Goal: Task Accomplishment & Management: Use online tool/utility

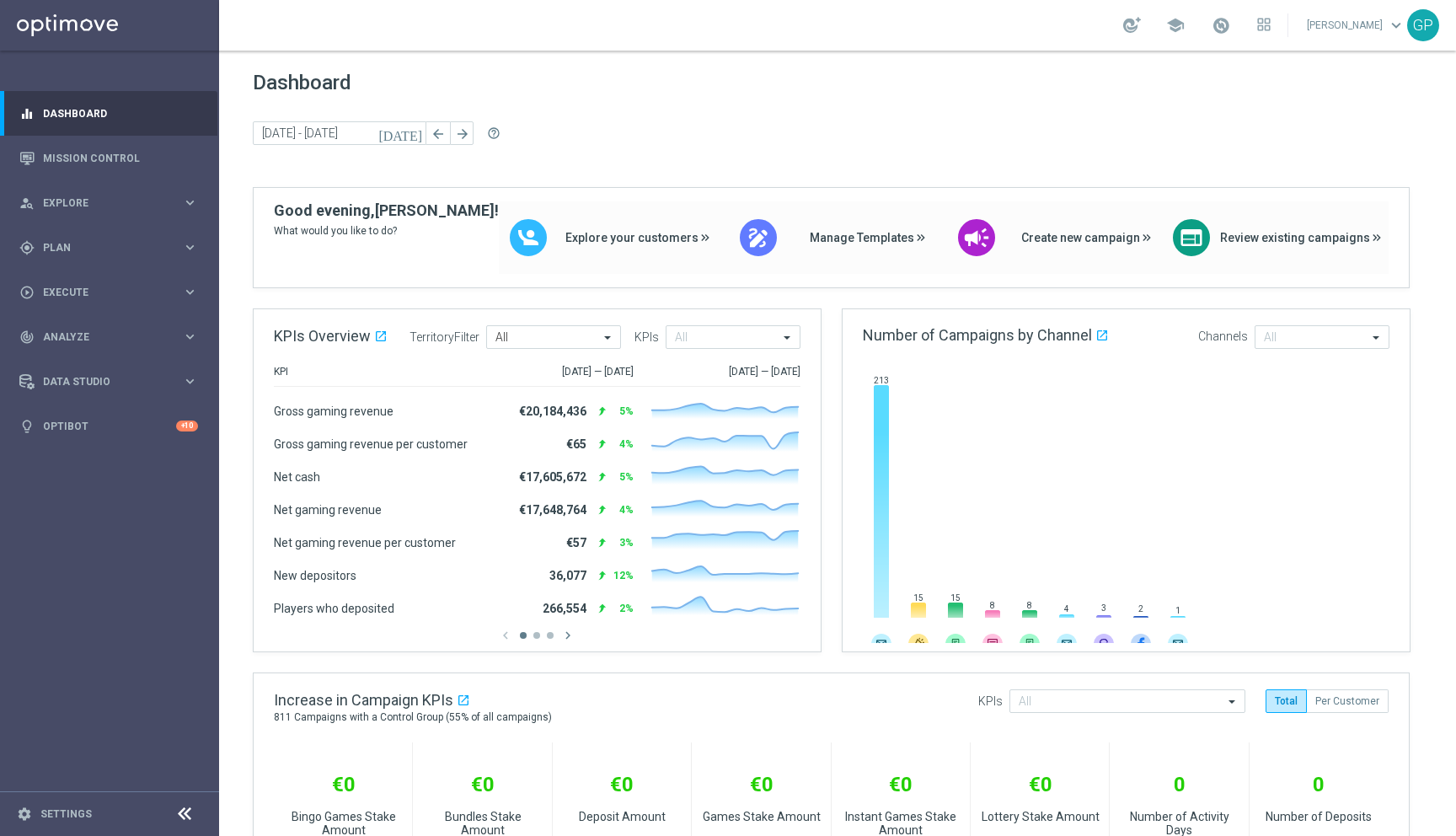
click at [35, 823] on footer "settings Settings" at bounding box center [109, 814] width 219 height 44
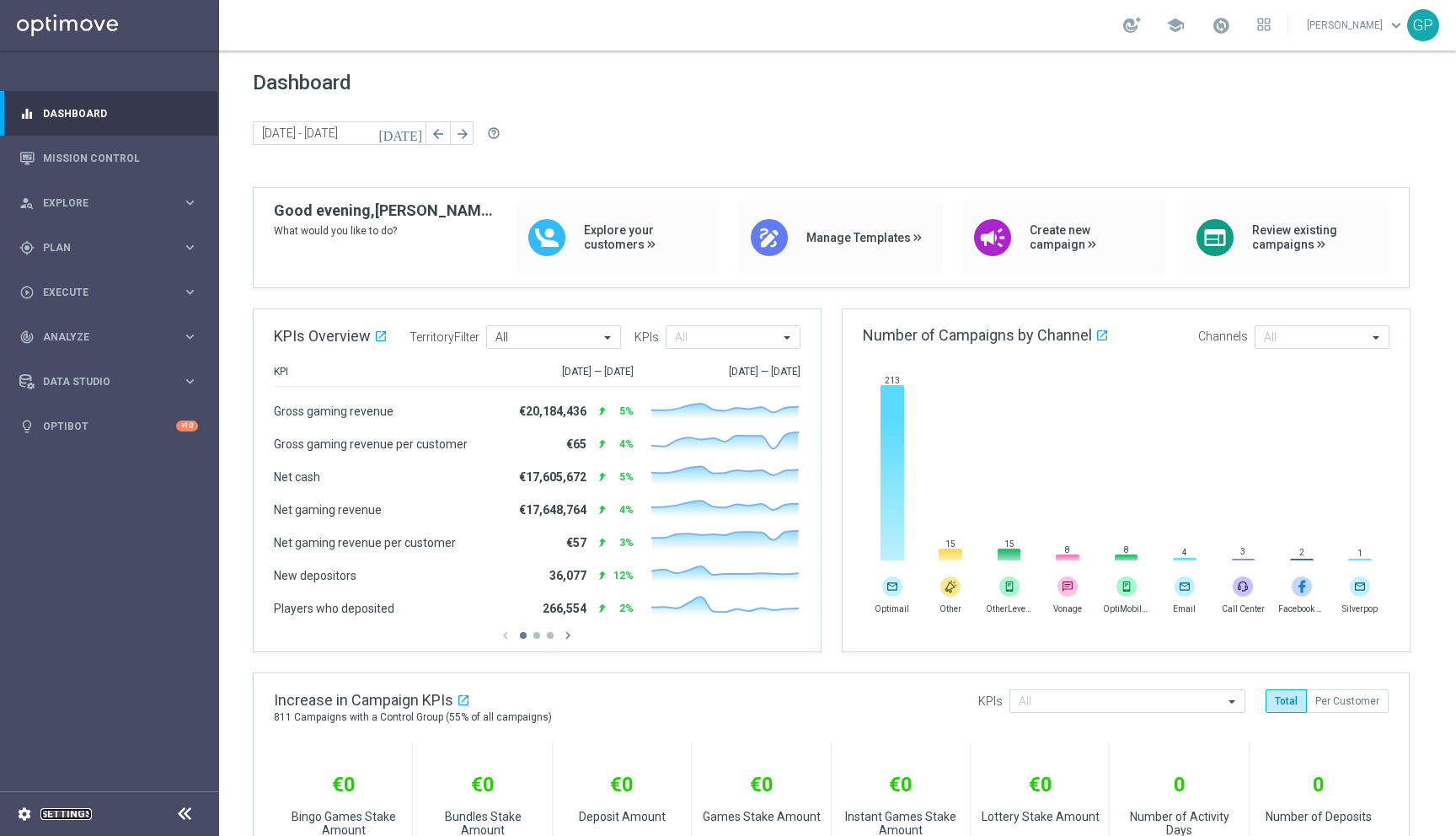
click at [43, 813] on link "Settings" at bounding box center [66, 815] width 51 height 10
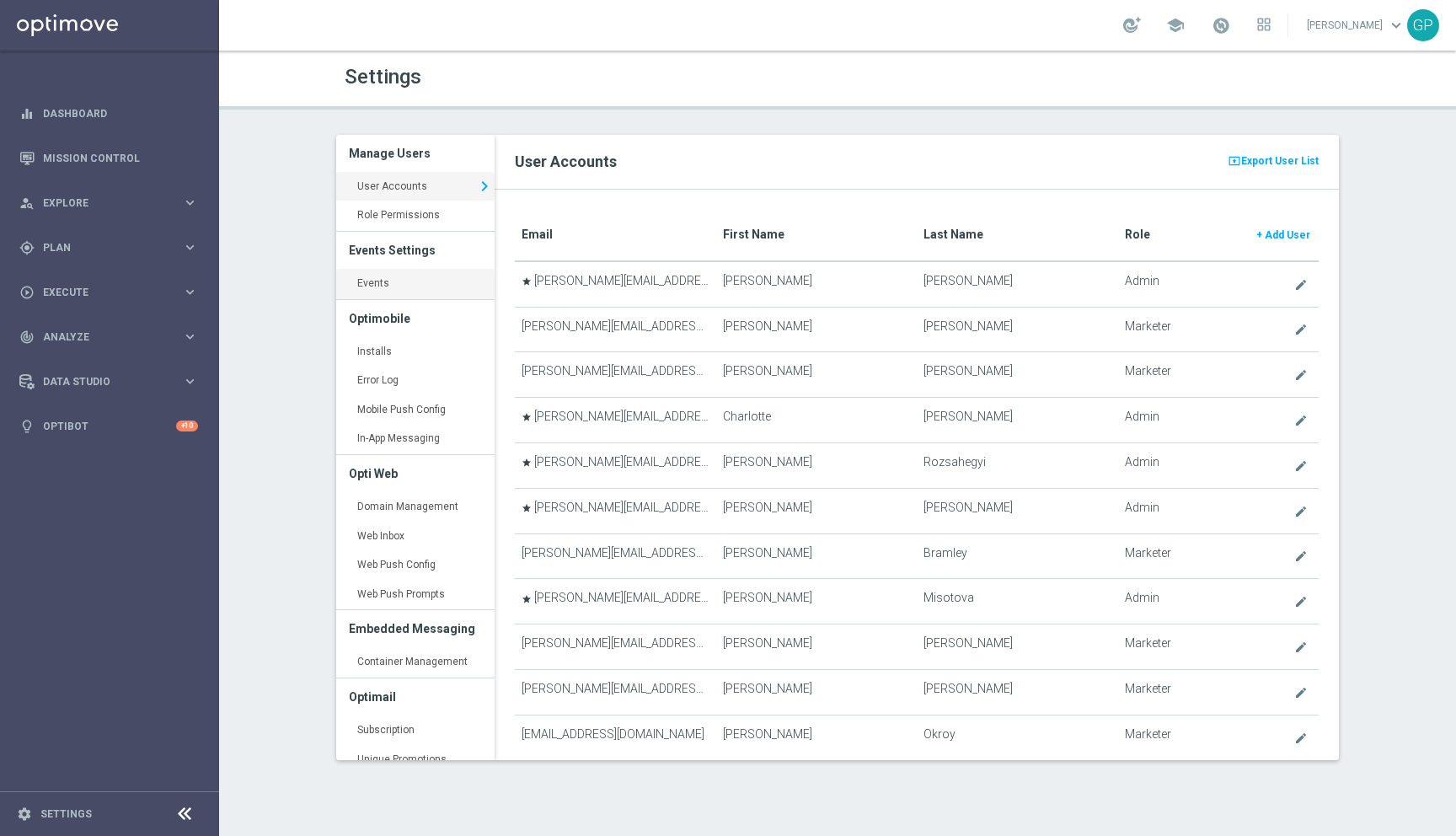
click at [385, 286] on link "Events keyboard_arrow_right" at bounding box center [415, 284] width 159 height 31
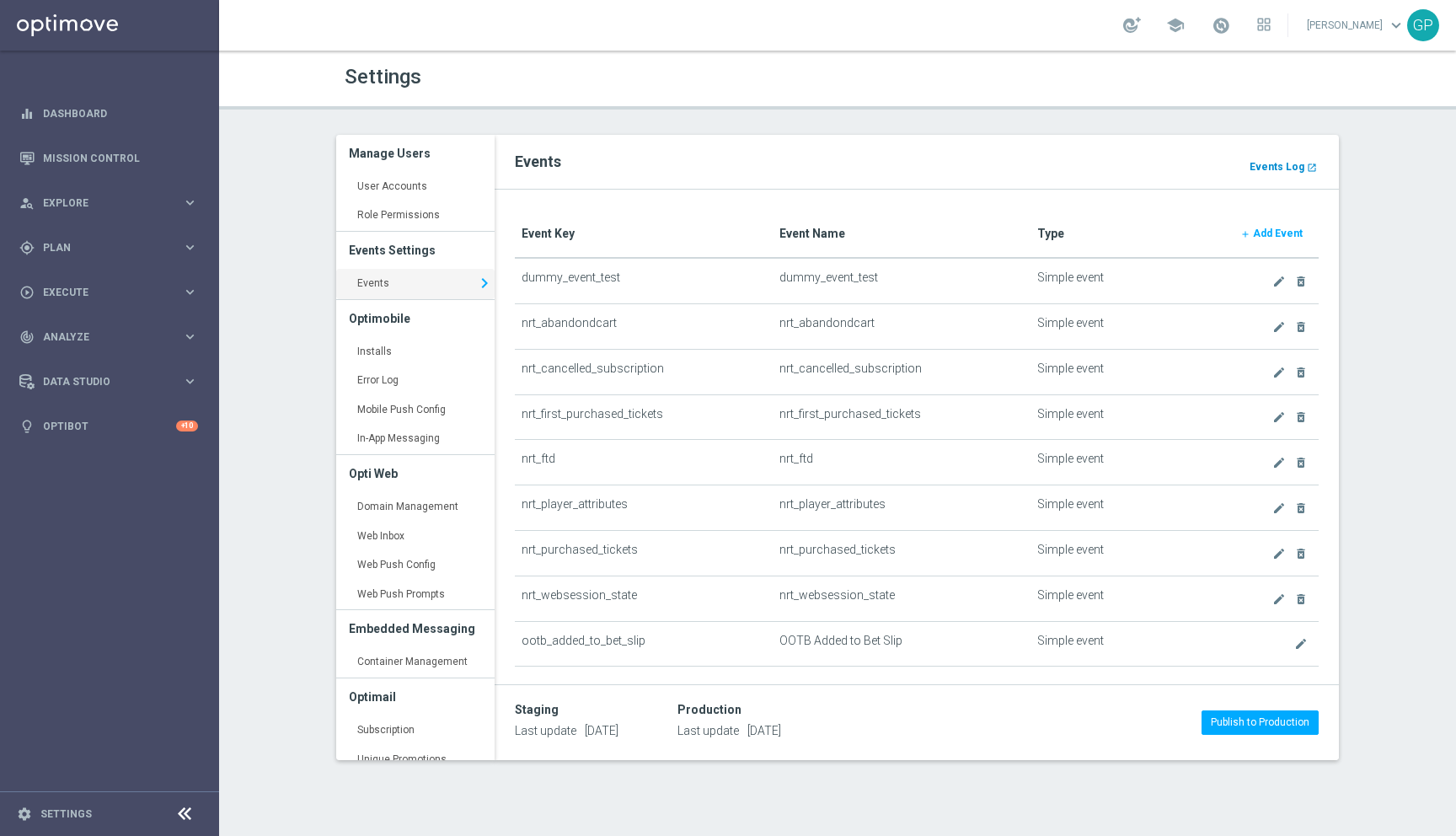
click at [1265, 165] on b "Events Log" at bounding box center [1277, 167] width 55 height 12
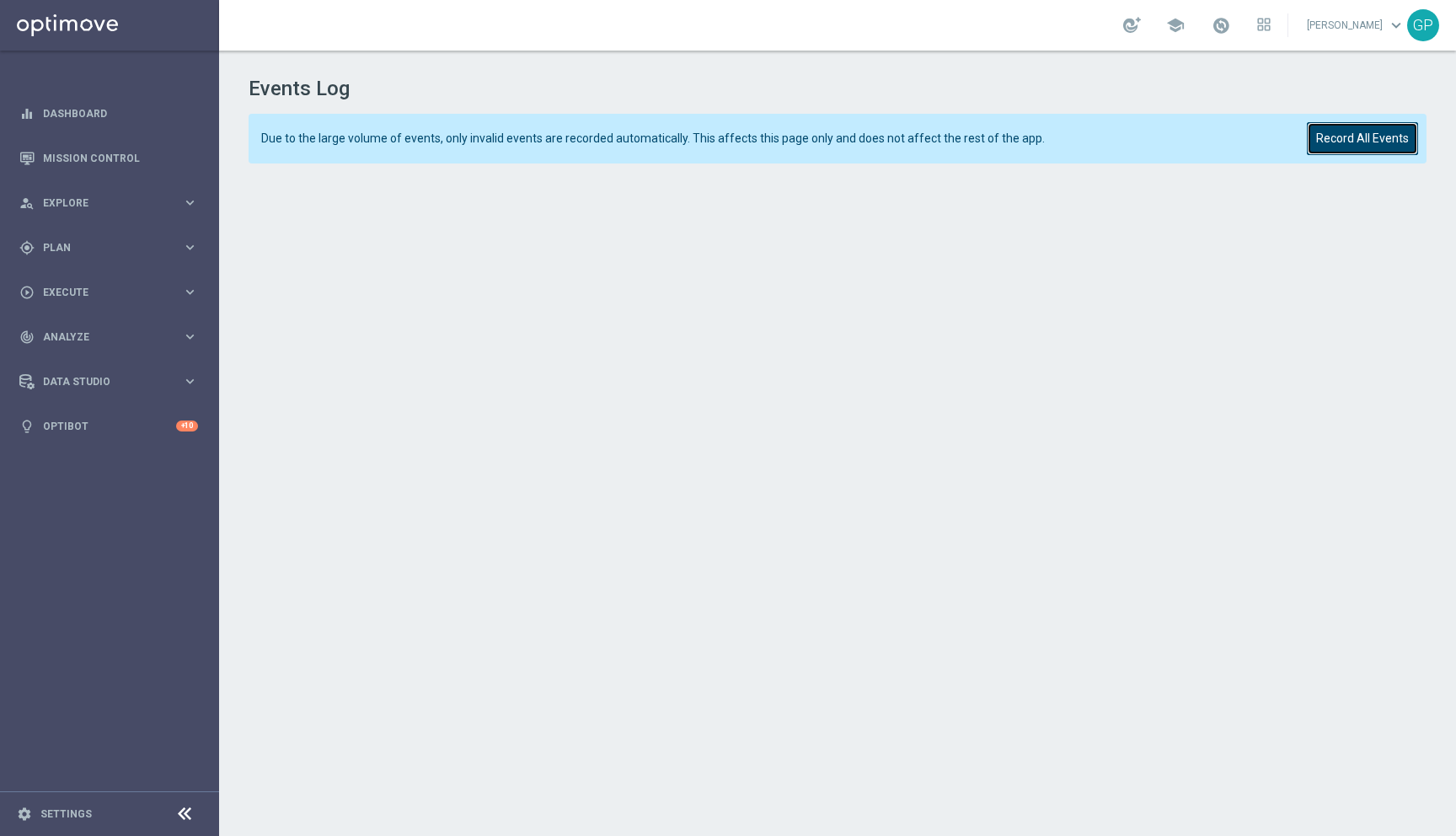
click at [1354, 135] on button "Record All Events" at bounding box center [1362, 138] width 111 height 33
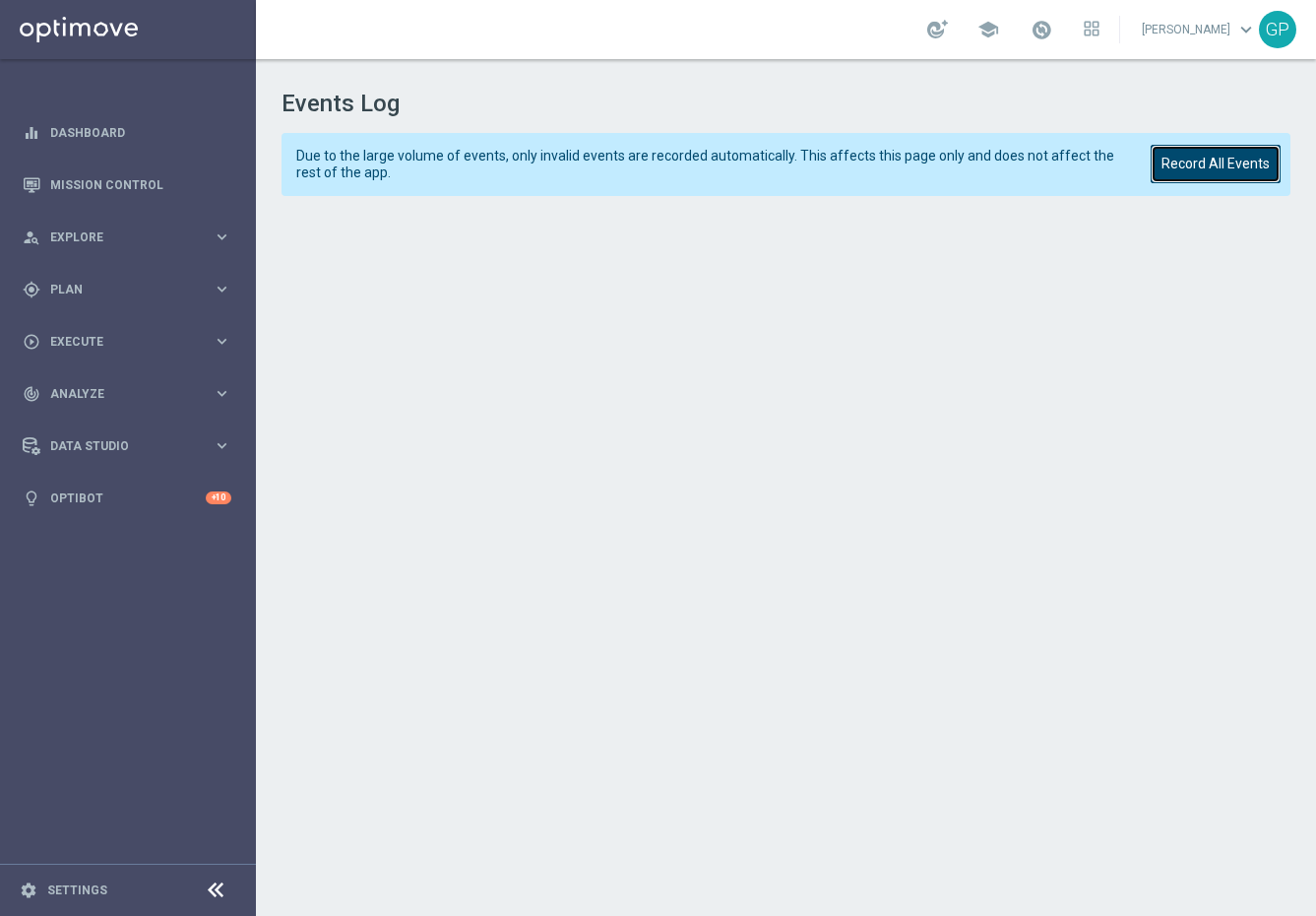
click at [1200, 154] on button "Record All Events" at bounding box center [1215, 163] width 130 height 39
click at [1269, 149] on button "Record All Events" at bounding box center [1215, 163] width 130 height 39
